Goal: Task Accomplishment & Management: Manage account settings

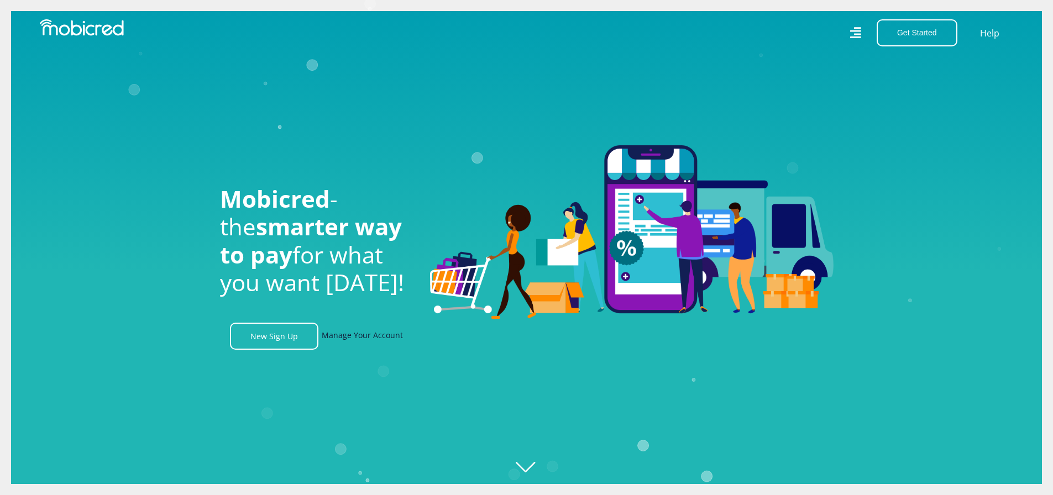
click at [361, 338] on link "Manage Your Account" at bounding box center [362, 336] width 81 height 27
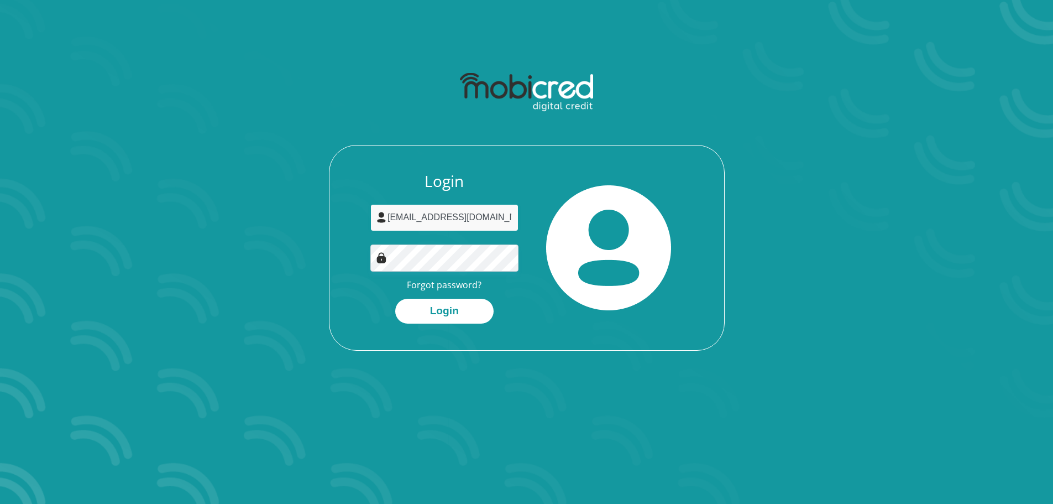
click at [493, 221] on input "warine95@gmail.com" at bounding box center [444, 217] width 148 height 27
type input "rthomu@yahoo.com"
click at [414, 307] on button "Login" at bounding box center [444, 311] width 98 height 25
